Goal: Task Accomplishment & Management: Manage account settings

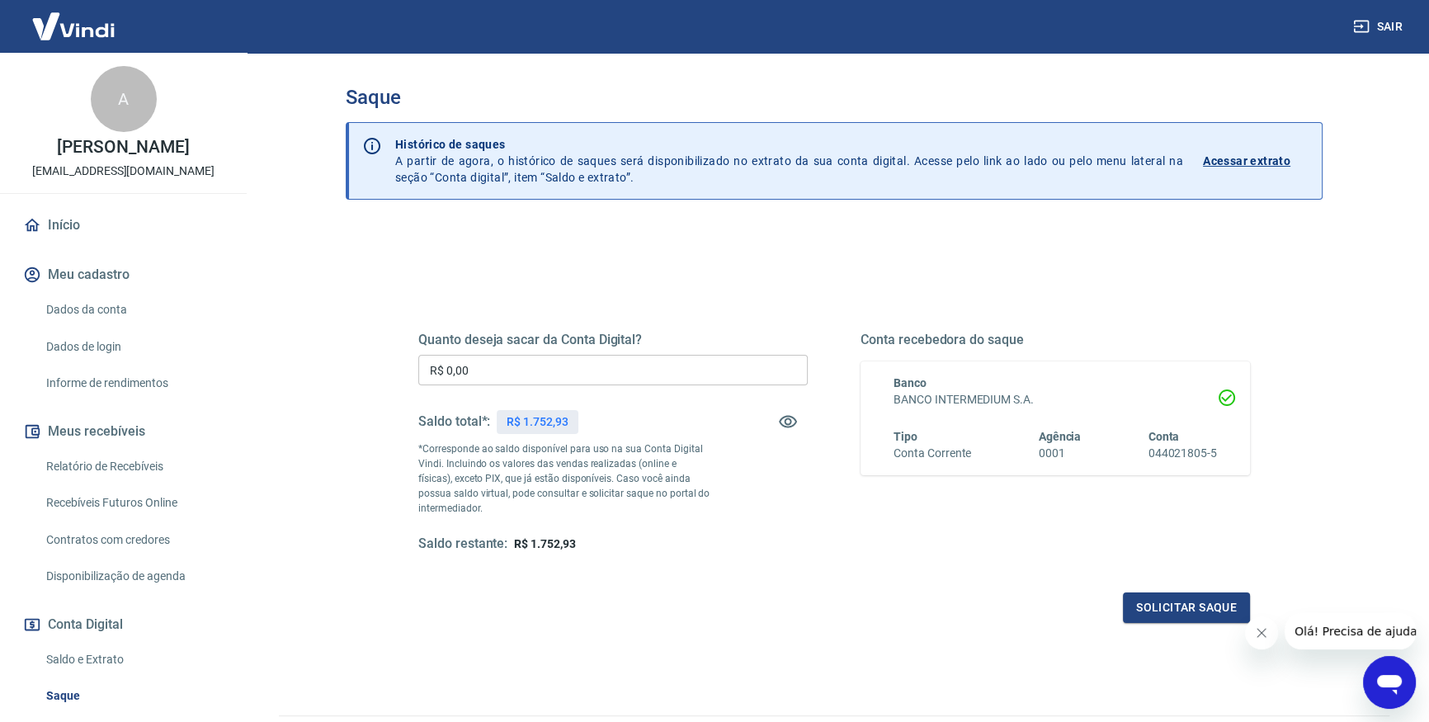
click at [568, 373] on input "R$ 0,00" at bounding box center [612, 370] width 389 height 31
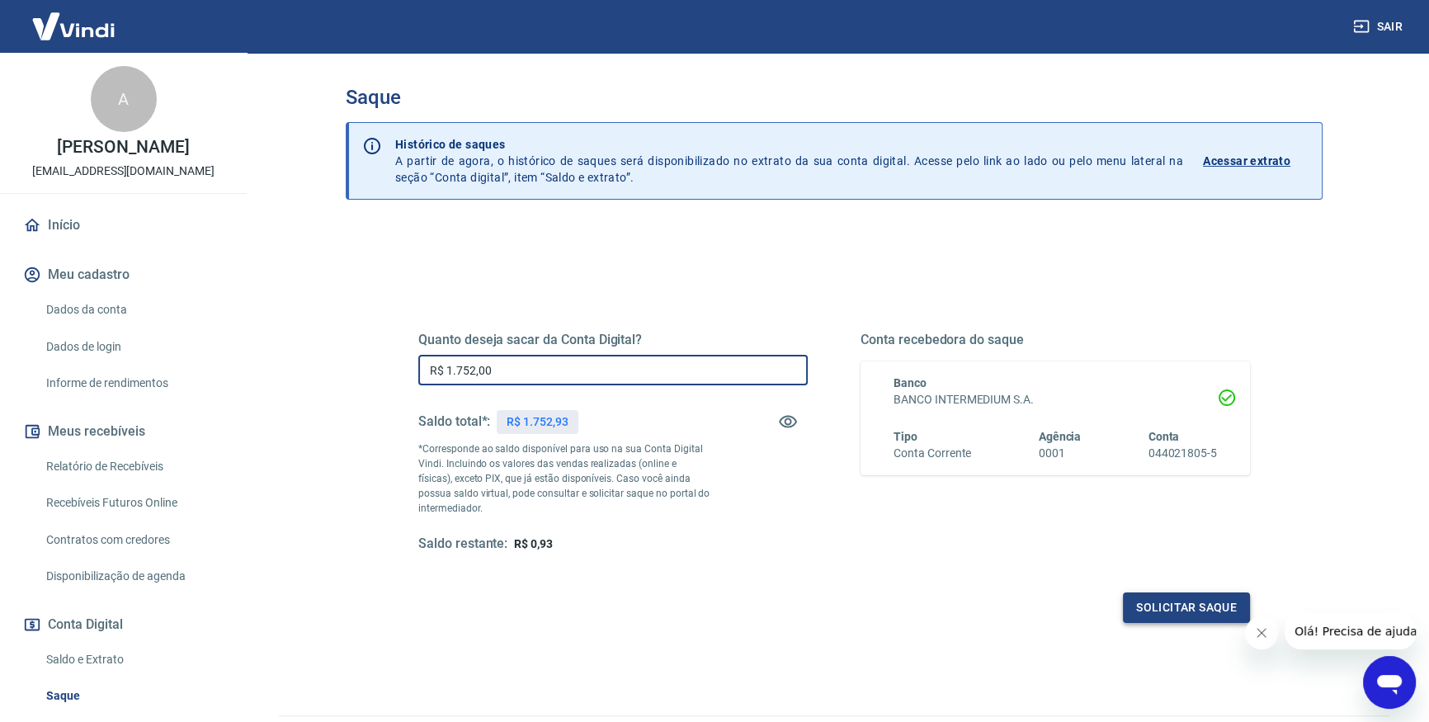
type input "R$ 1.752,00"
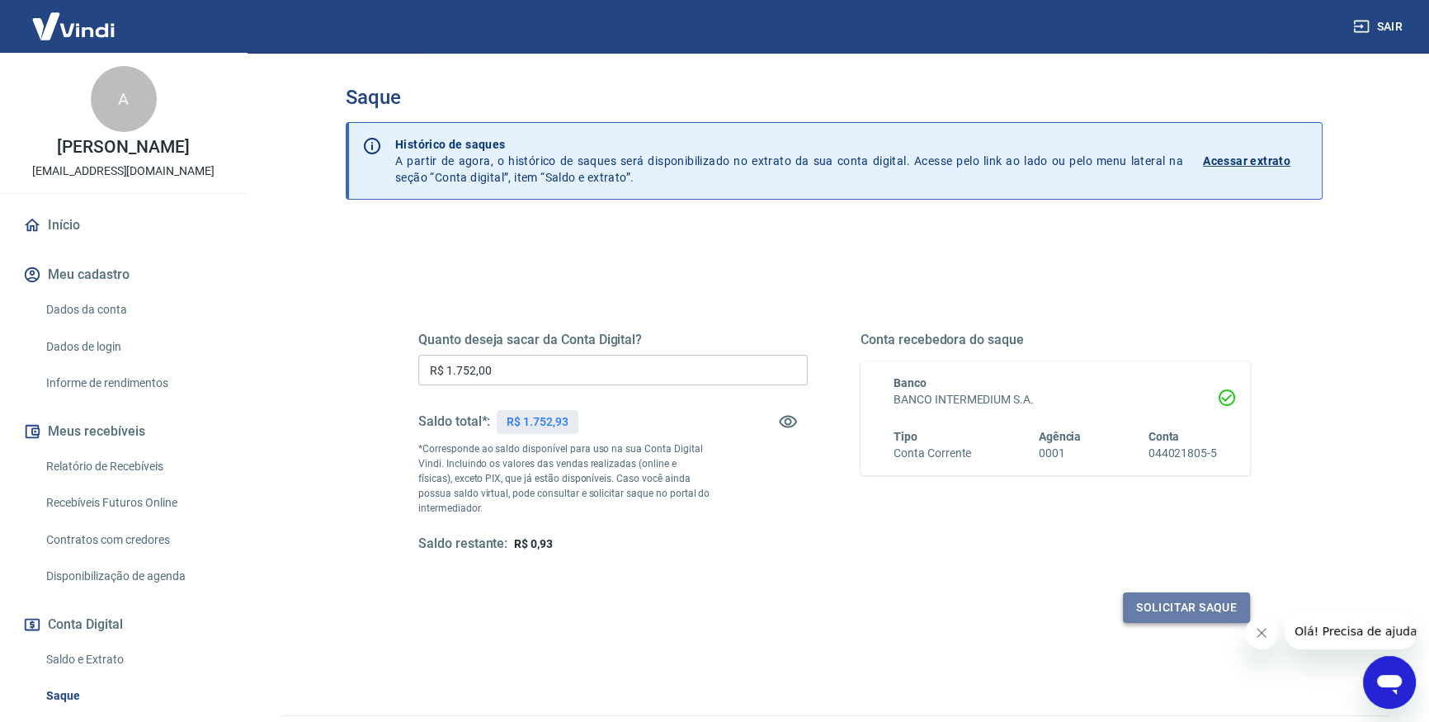
click at [1143, 609] on button "Solicitar saque" at bounding box center [1186, 607] width 127 height 31
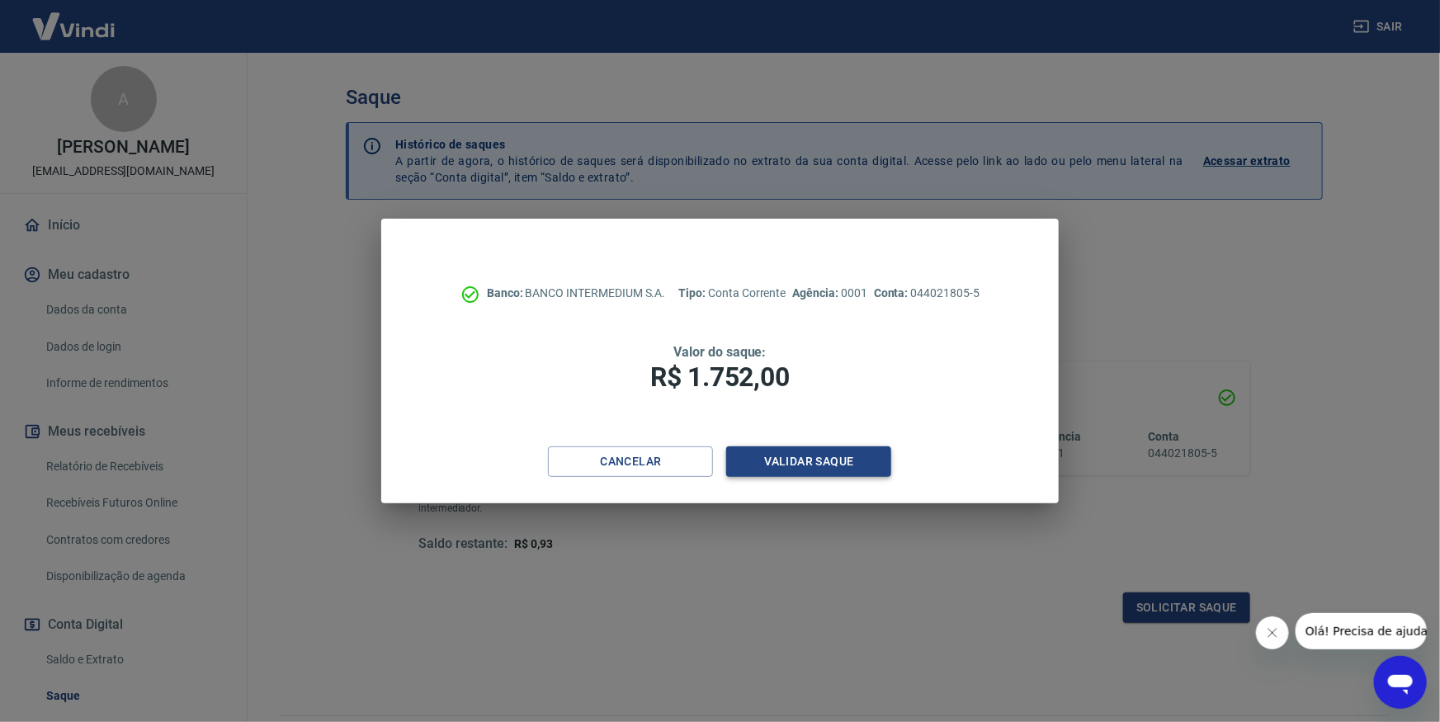
click at [822, 462] on button "Validar saque" at bounding box center [808, 461] width 165 height 31
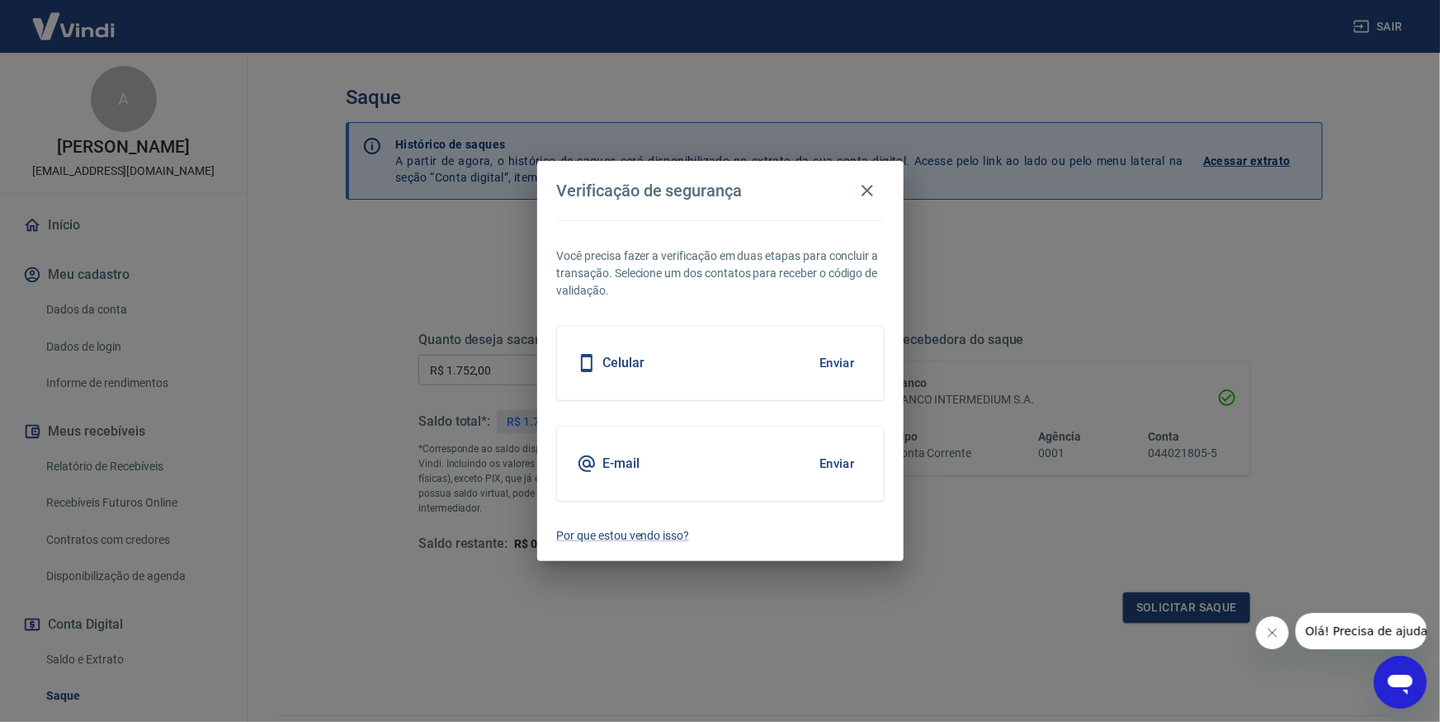
click at [825, 456] on button "Enviar" at bounding box center [837, 463] width 54 height 35
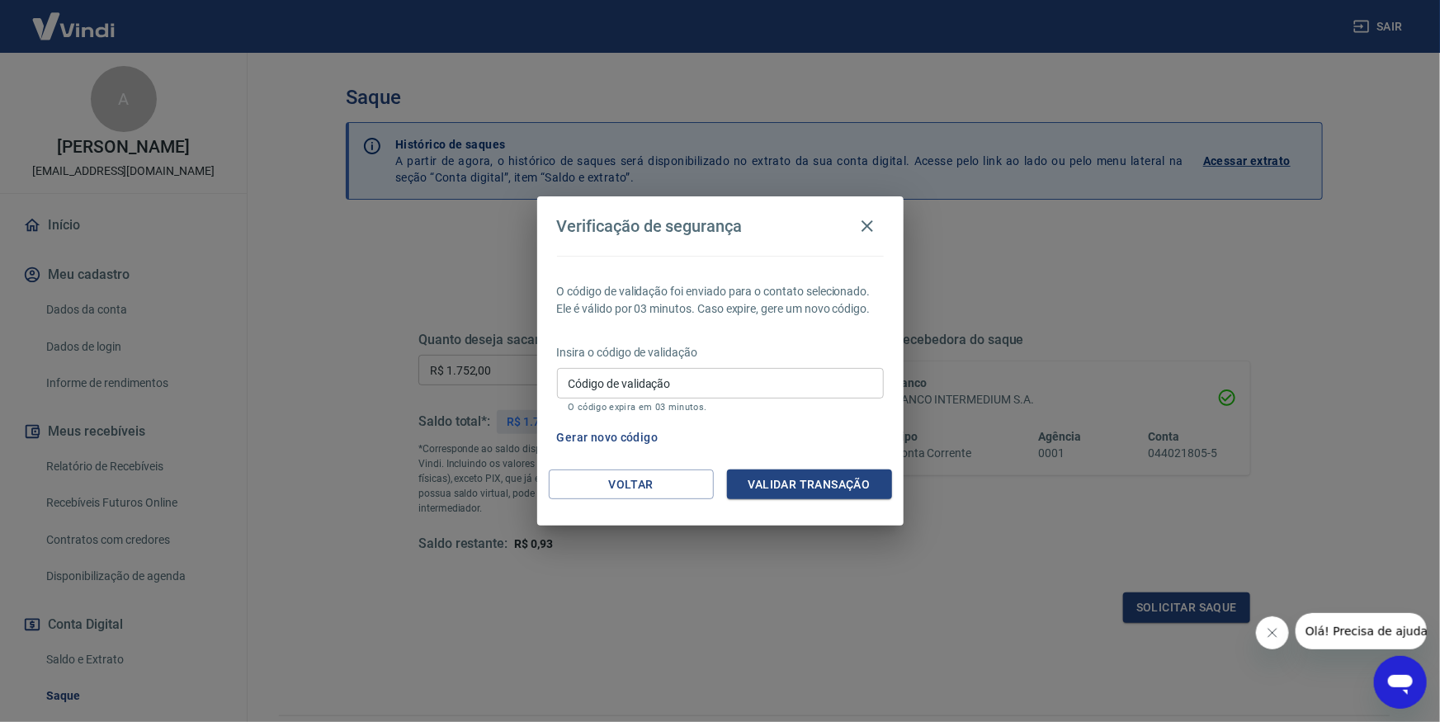
click at [692, 385] on input "Código de validação" at bounding box center [720, 383] width 327 height 31
type input "488108"
click at [750, 479] on button "Validar transação" at bounding box center [809, 484] width 165 height 31
